Goal: Navigation & Orientation: Find specific page/section

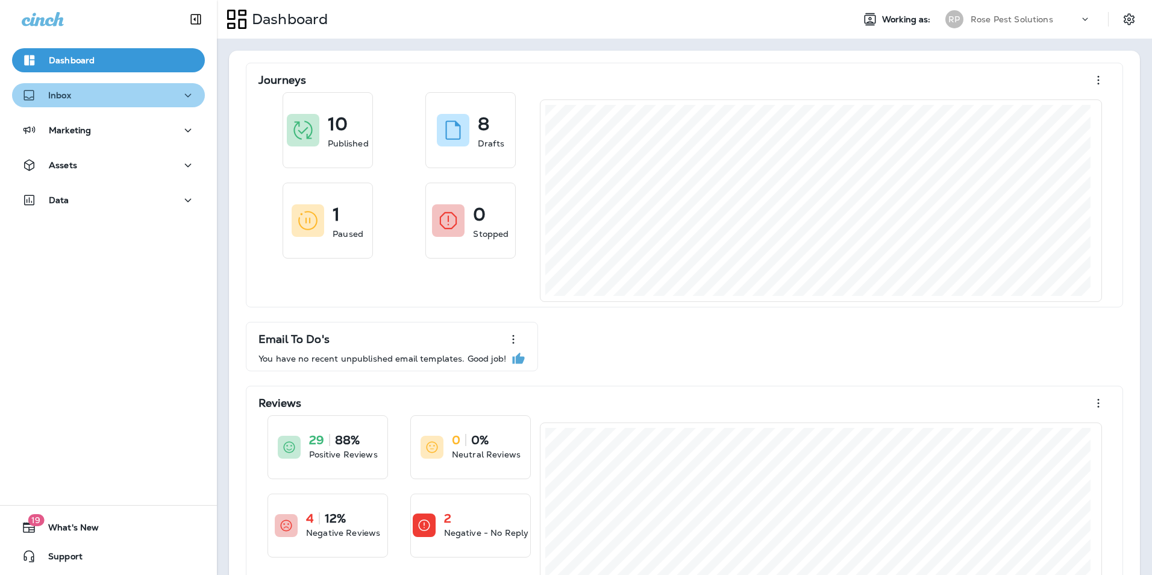
click at [186, 95] on icon "button" at bounding box center [188, 95] width 14 height 15
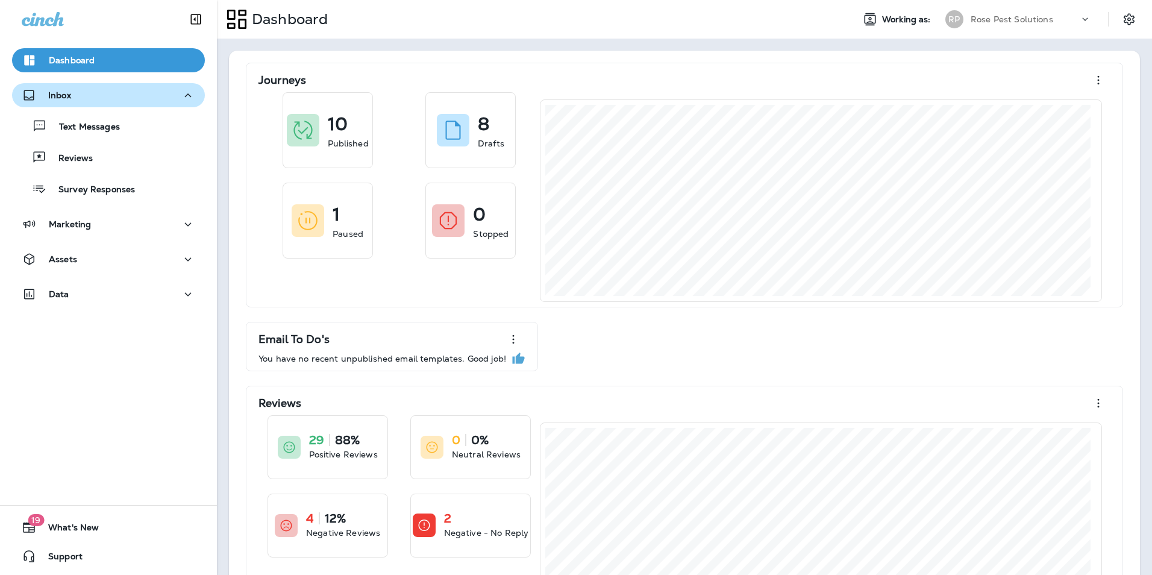
click at [1079, 19] on icon at bounding box center [1085, 19] width 12 height 12
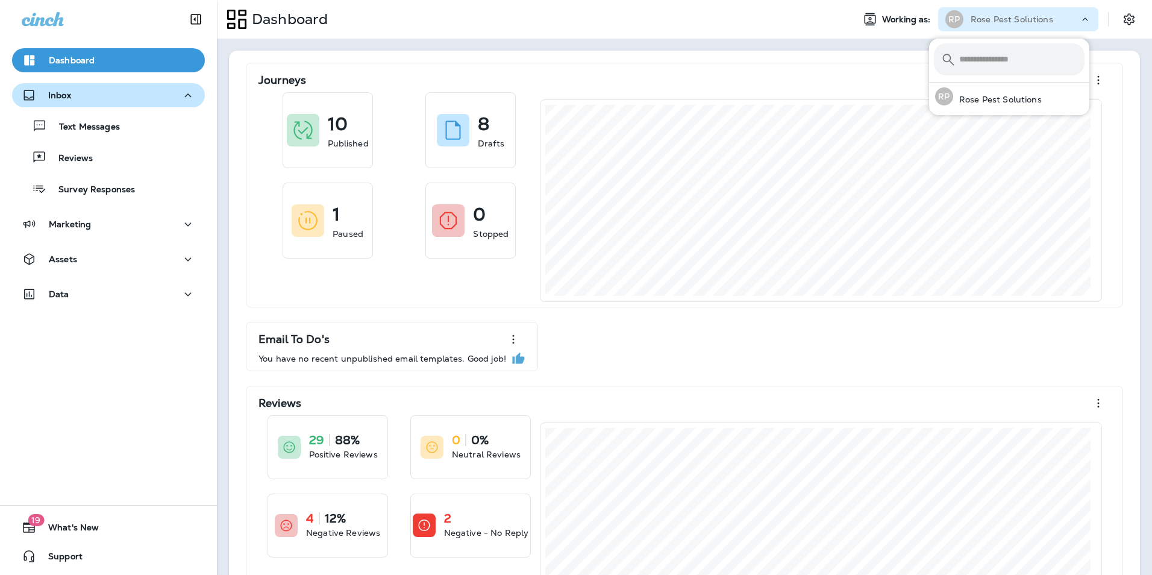
click at [512, 20] on div "Dashboard" at bounding box center [530, 19] width 627 height 30
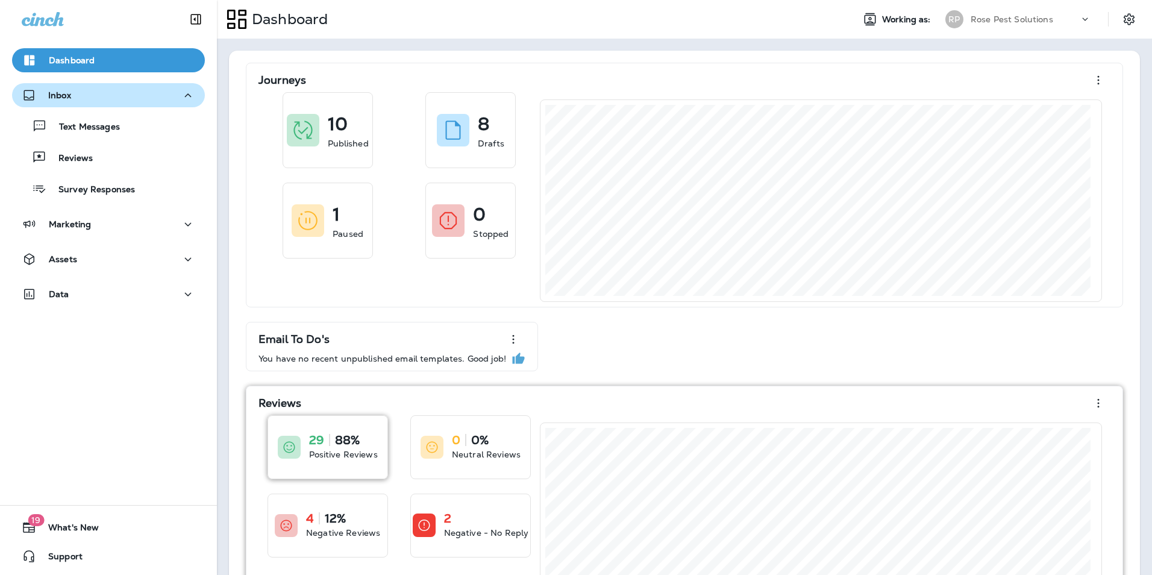
click at [355, 464] on div "29 88% Positive Reviews" at bounding box center [327, 447] width 119 height 63
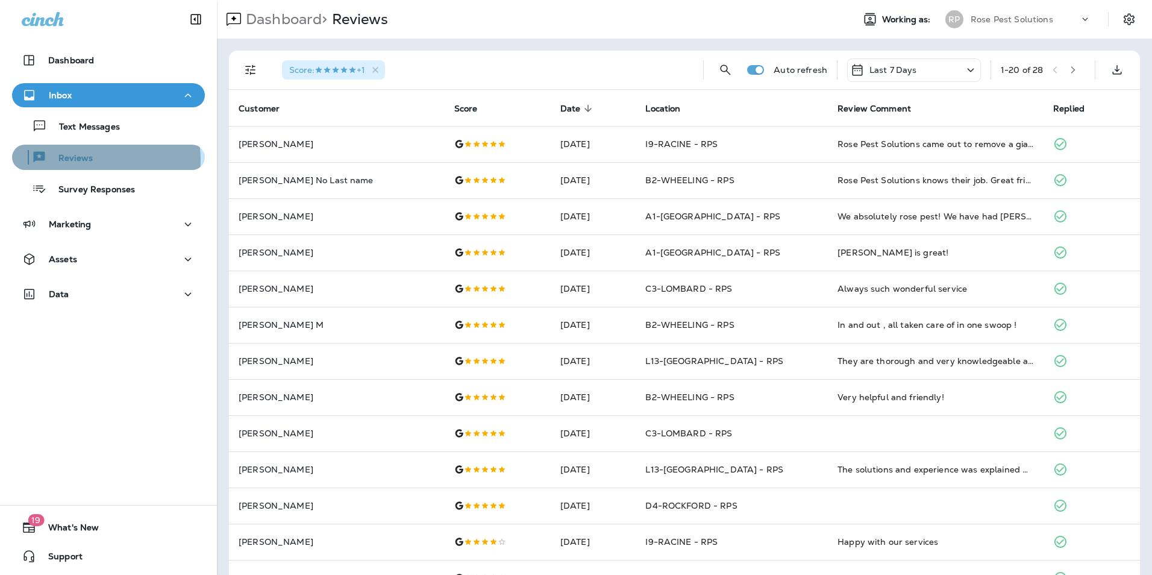
click at [87, 160] on p "Reviews" at bounding box center [69, 158] width 46 height 11
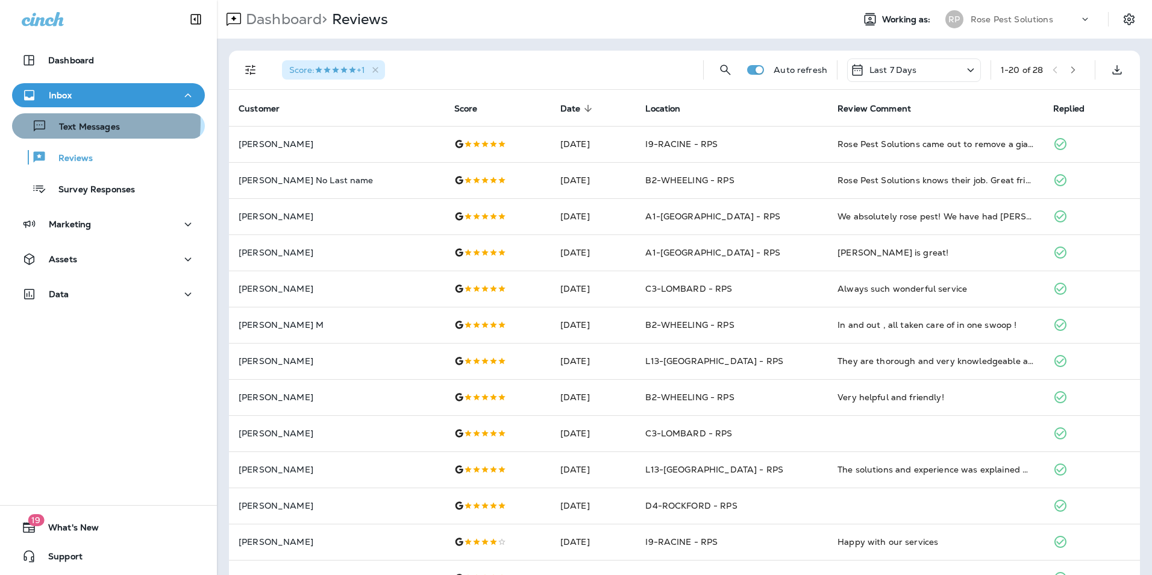
click at [85, 122] on p "Text Messages" at bounding box center [83, 127] width 73 height 11
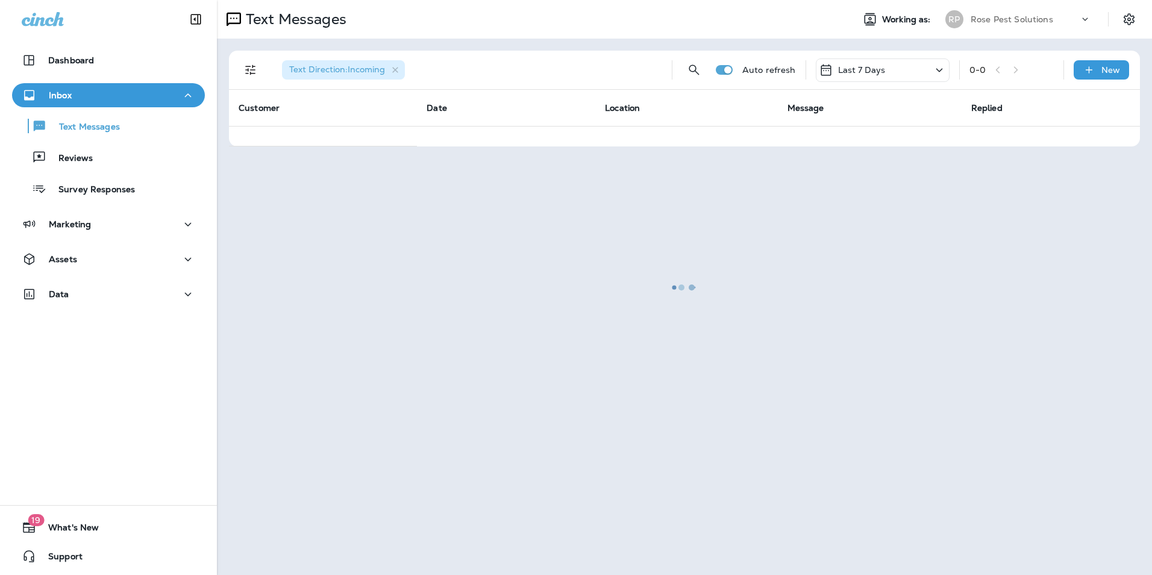
click at [76, 90] on div "Inbox" at bounding box center [109, 95] width 174 height 15
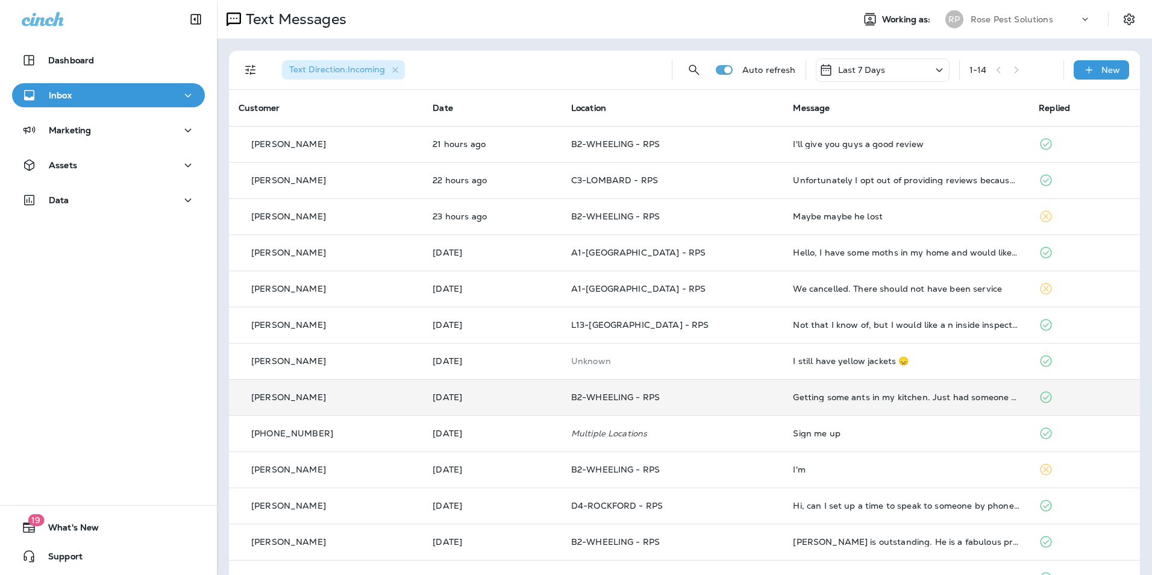
scroll to position [70, 0]
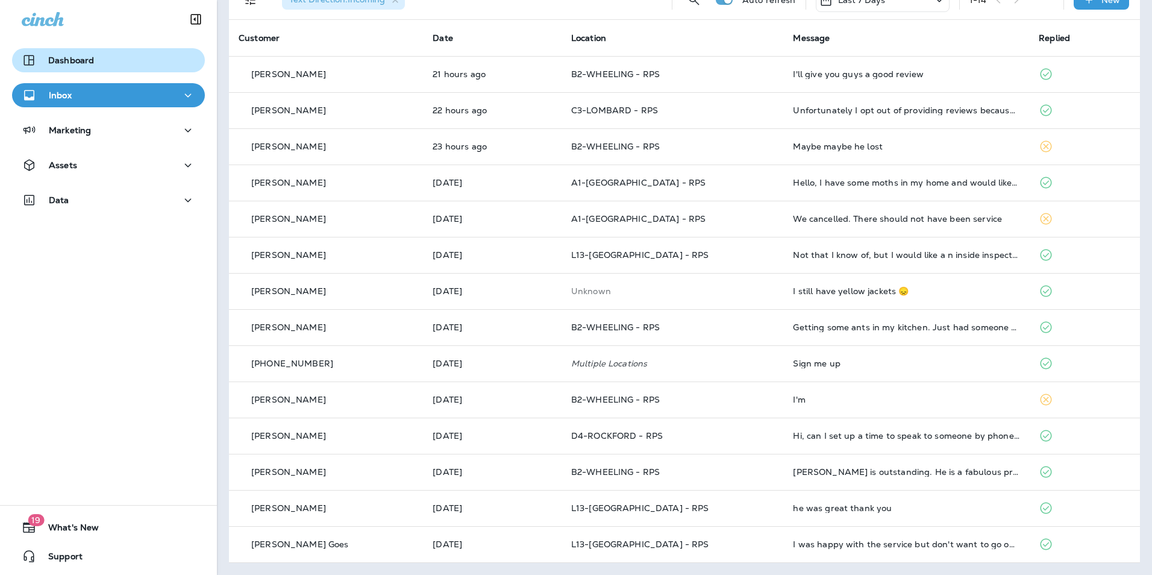
click at [75, 63] on p "Dashboard" at bounding box center [71, 60] width 46 height 10
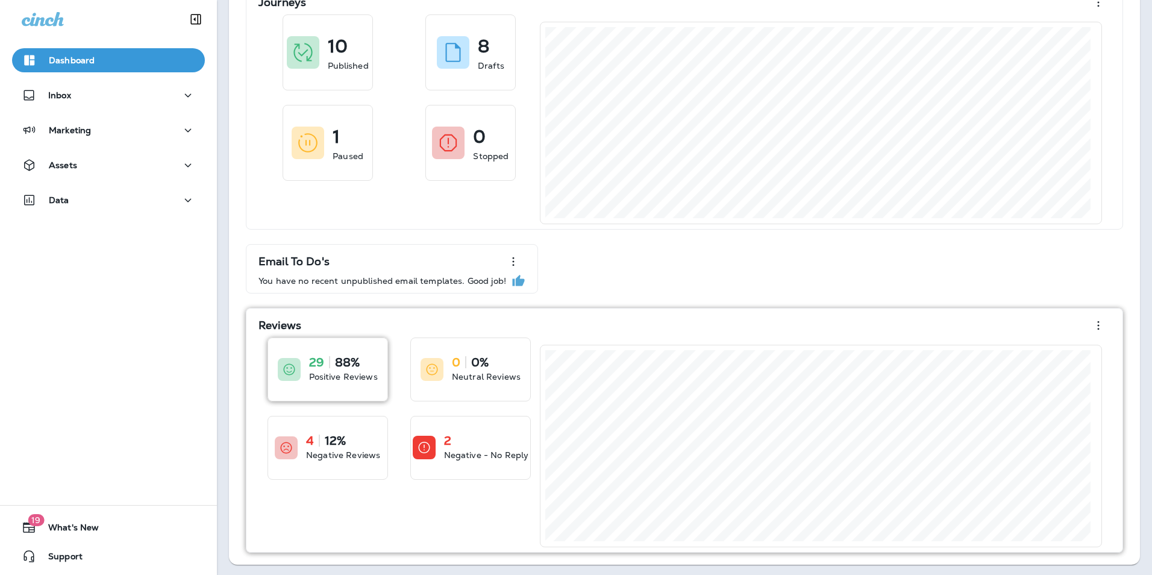
scroll to position [80, 0]
click at [355, 458] on p "Negative Reviews" at bounding box center [343, 453] width 74 height 12
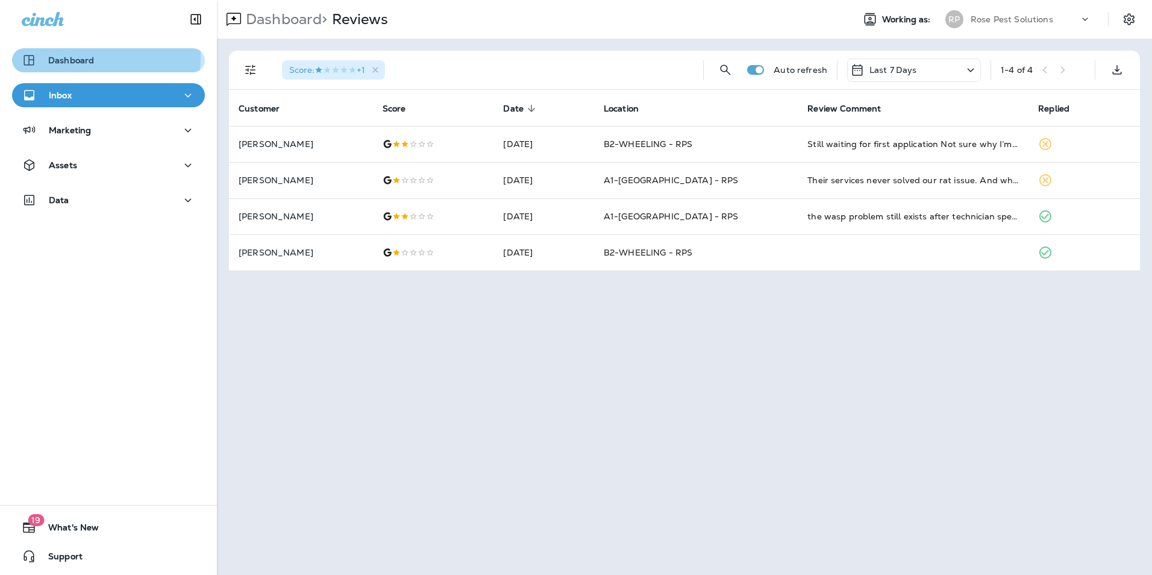
click at [57, 55] on p "Dashboard" at bounding box center [71, 60] width 46 height 10
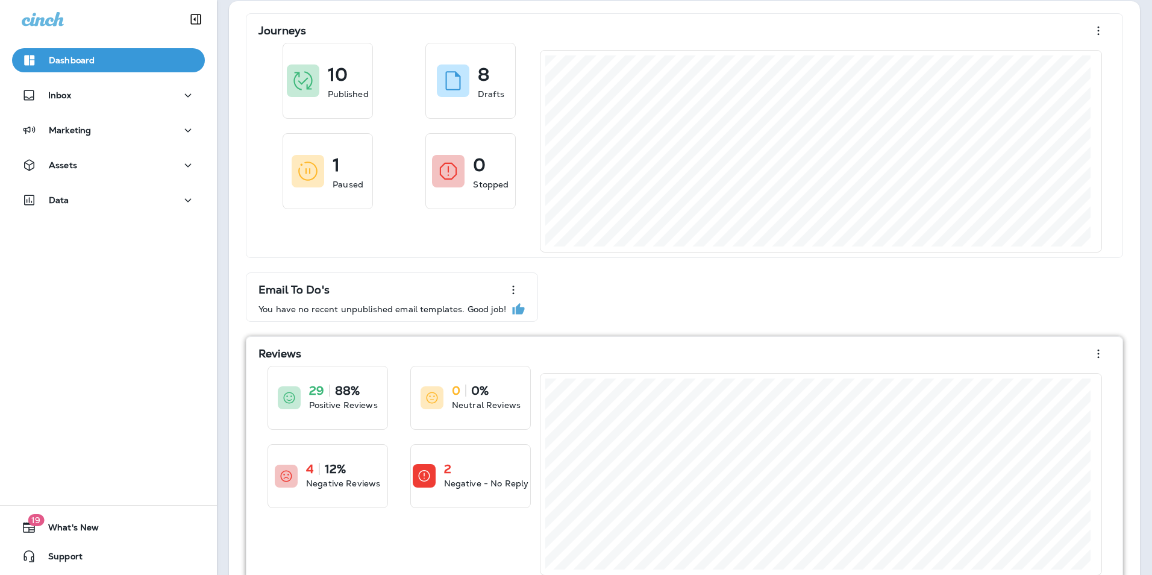
scroll to position [80, 0]
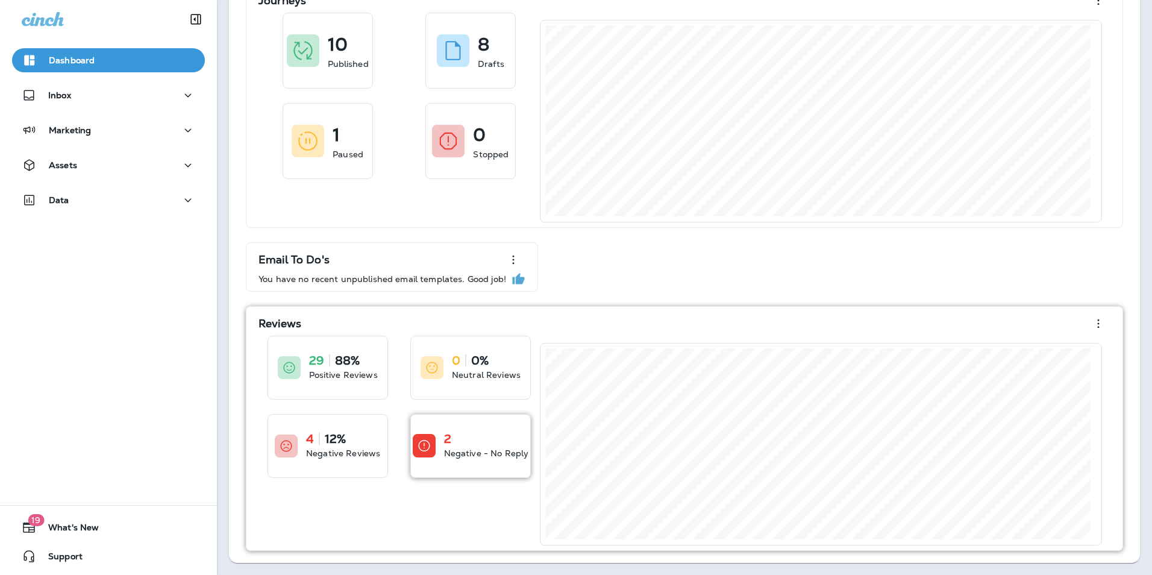
click at [474, 477] on div "2 Negative - No Reply" at bounding box center [470, 446] width 119 height 63
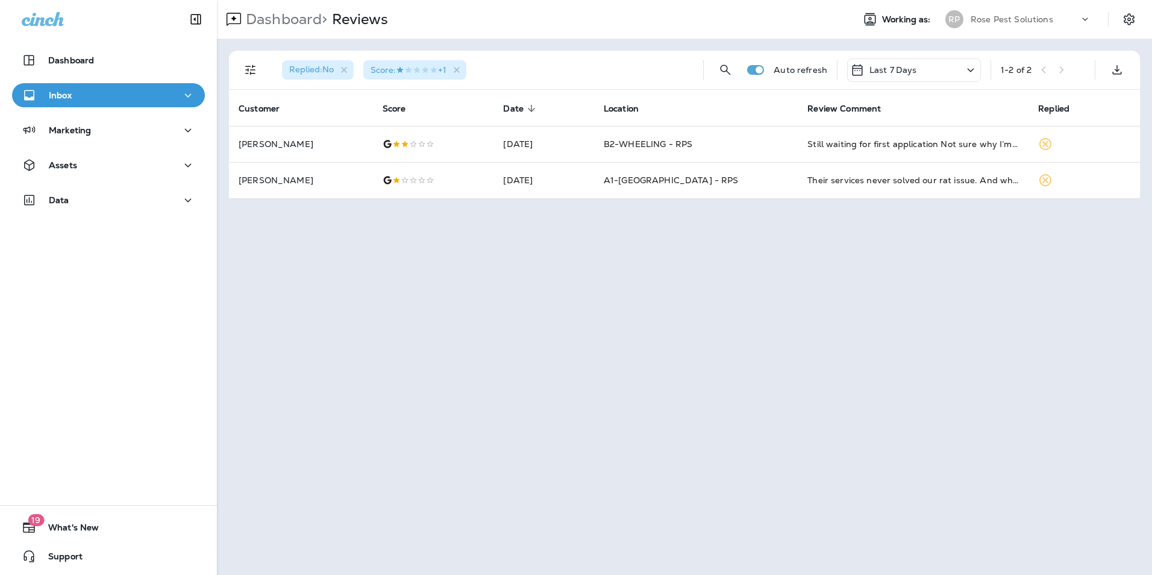
click at [57, 43] on div "Dashboard Inbox Marketing Assets Data" at bounding box center [108, 132] width 217 height 193
click at [53, 54] on button "Dashboard" at bounding box center [108, 60] width 193 height 24
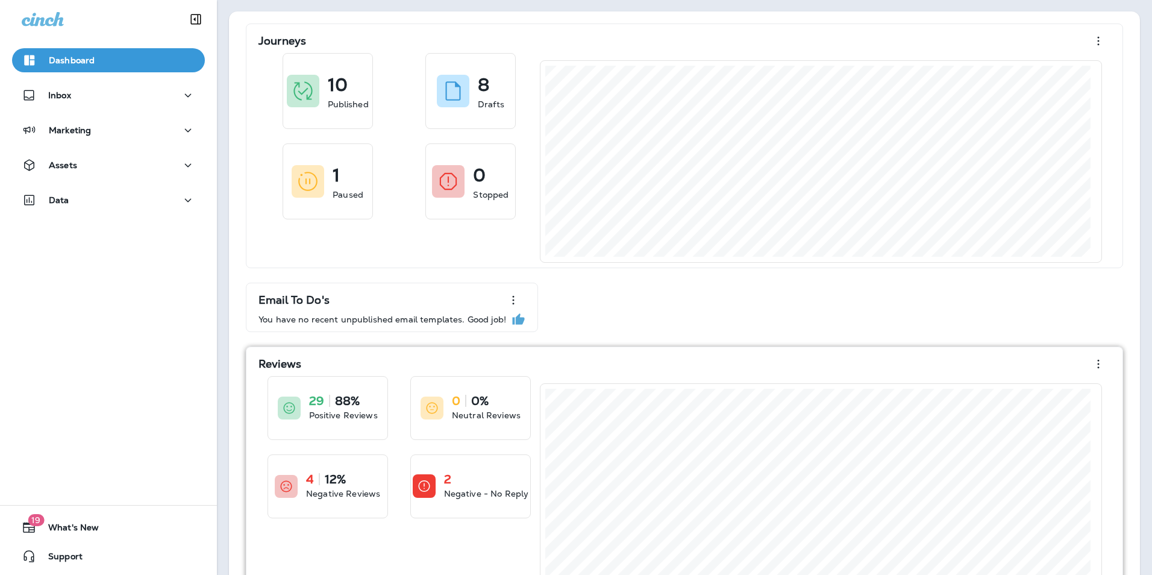
scroll to position [80, 0]
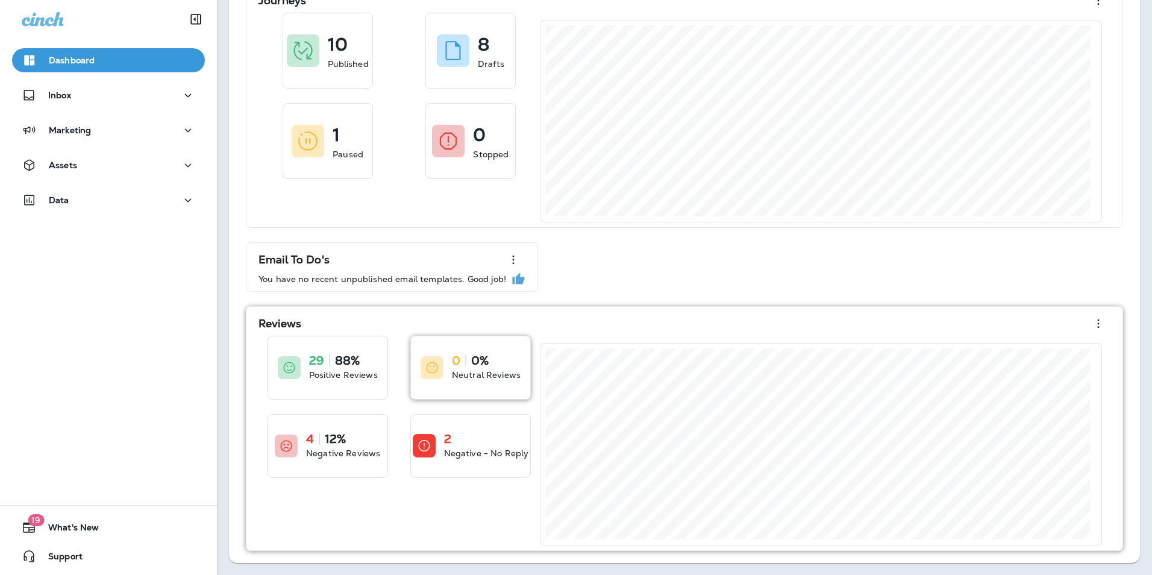
click at [484, 380] on p "Neutral Reviews" at bounding box center [486, 375] width 69 height 12
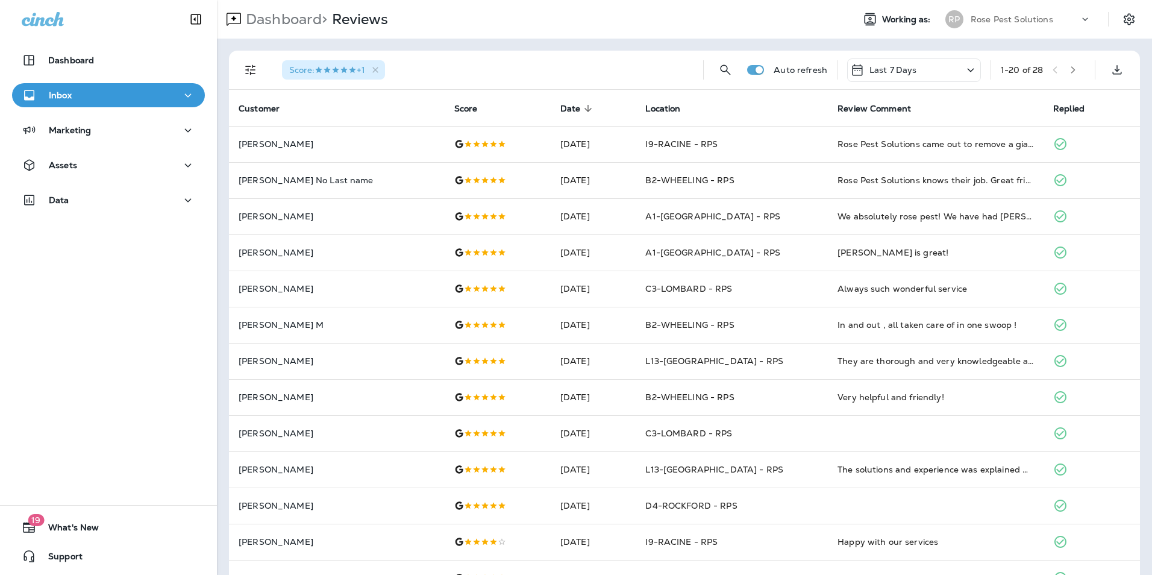
click at [70, 97] on p "Inbox" at bounding box center [60, 95] width 23 height 10
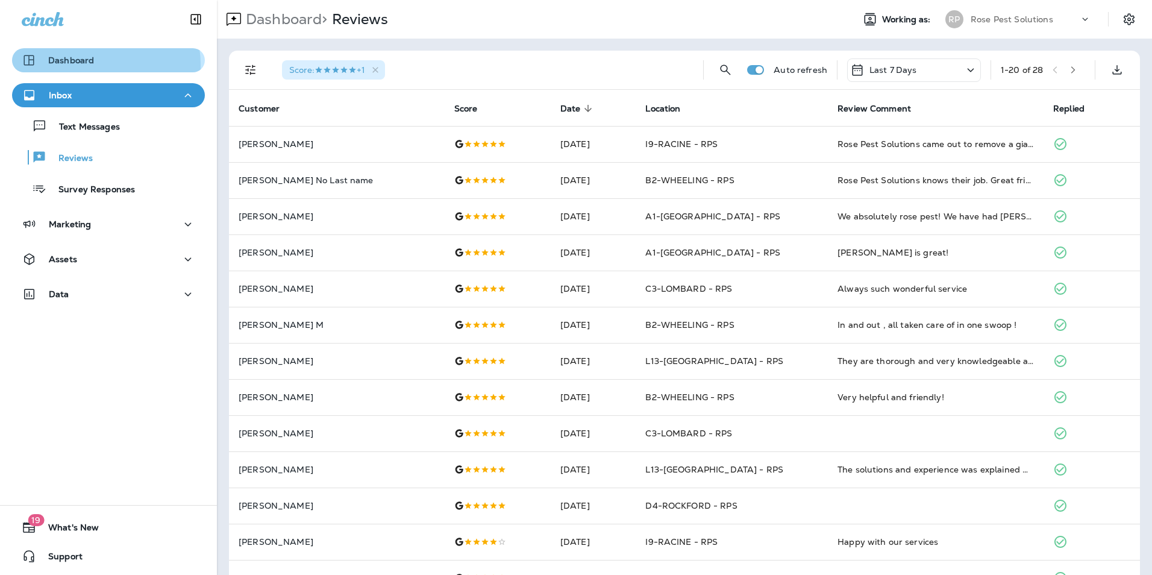
click at [84, 65] on p "Dashboard" at bounding box center [71, 60] width 46 height 10
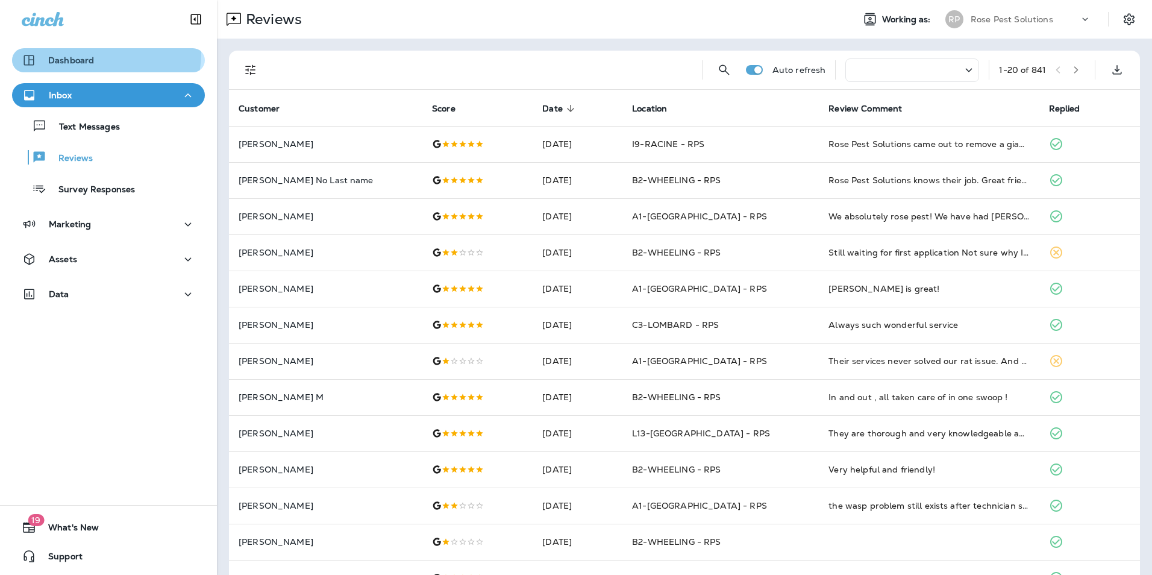
click at [83, 52] on button "Dashboard" at bounding box center [108, 60] width 193 height 24
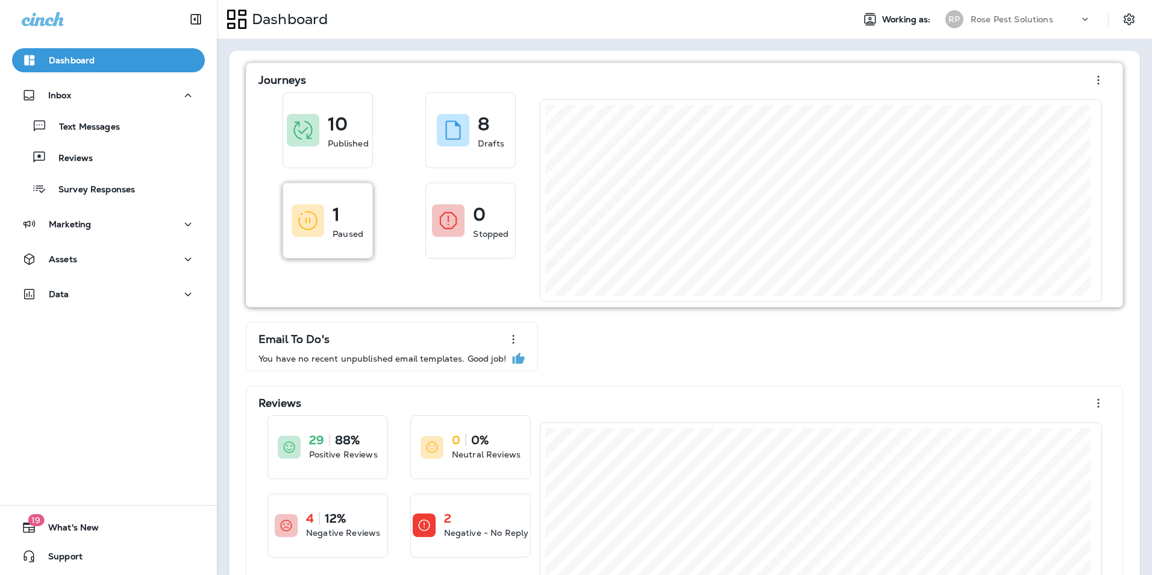
click at [351, 212] on div "1" at bounding box center [348, 210] width 31 height 19
